Goal: Transaction & Acquisition: Download file/media

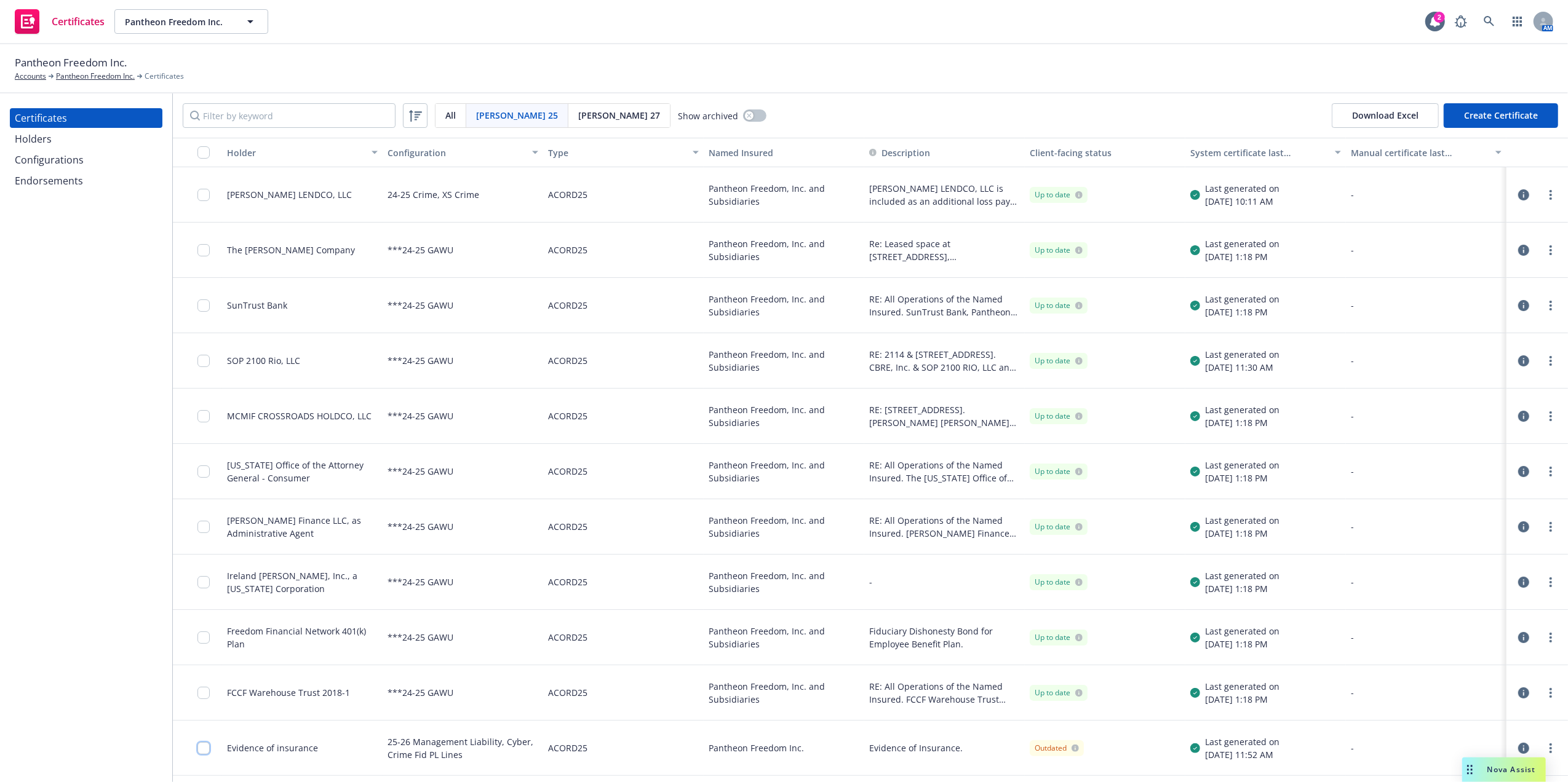
click at [203, 744] on input "checkbox" at bounding box center [203, 748] width 12 height 12
click at [722, 757] on div "Download certificate" at bounding box center [713, 755] width 93 height 23
click at [720, 725] on link "Download uneditable file" at bounding box center [649, 725] width 143 height 25
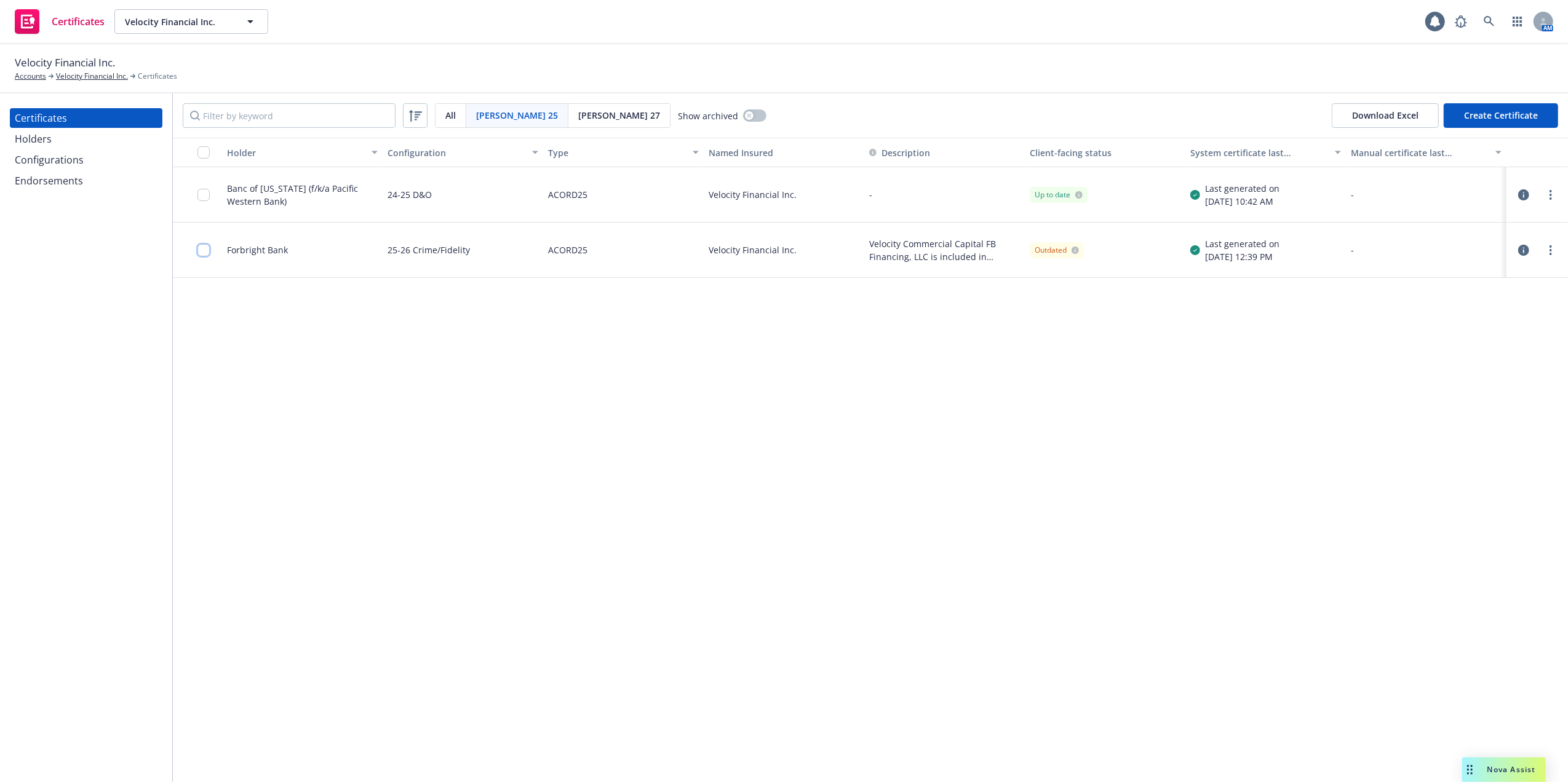
click at [205, 253] on input "checkbox" at bounding box center [203, 250] width 12 height 12
click at [724, 750] on div "Download certificate" at bounding box center [713, 755] width 93 height 23
click at [717, 728] on link "Download uneditable file" at bounding box center [649, 725] width 143 height 25
